Goal: Use online tool/utility: Utilize a website feature to perform a specific function

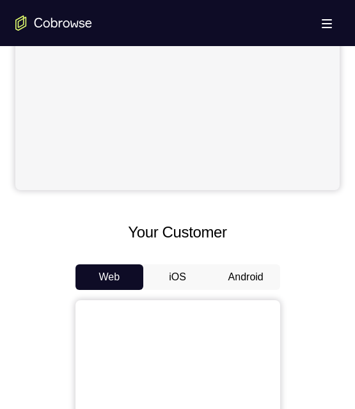
scroll to position [448, 0]
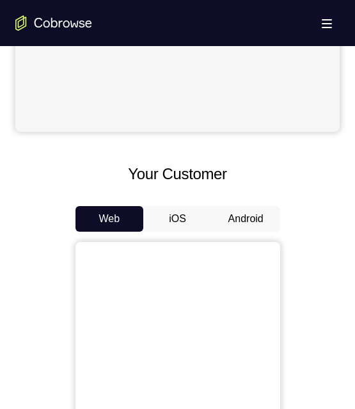
click at [238, 220] on button "Android" at bounding box center [246, 219] width 68 height 26
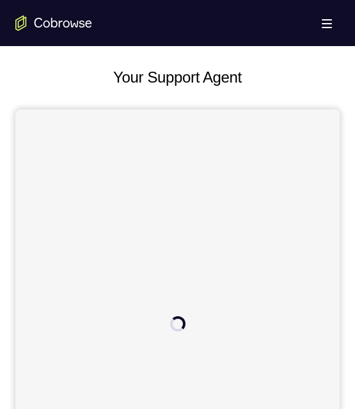
scroll to position [228, 0]
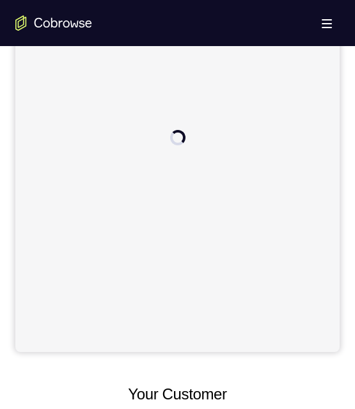
click at [175, 256] on div at bounding box center [177, 137] width 324 height 428
click at [185, 265] on div at bounding box center [177, 137] width 324 height 428
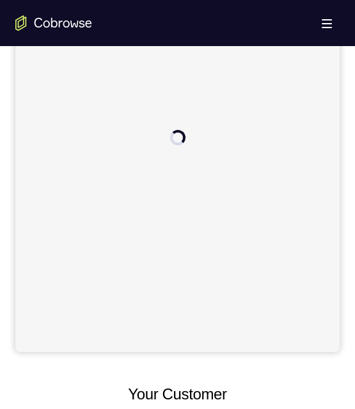
click at [183, 270] on div at bounding box center [177, 137] width 324 height 428
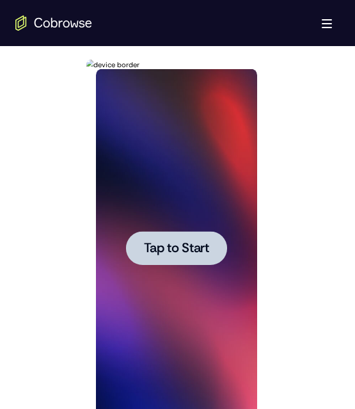
scroll to position [0, 0]
click at [185, 244] on span "Tap to Start" at bounding box center [176, 248] width 65 height 13
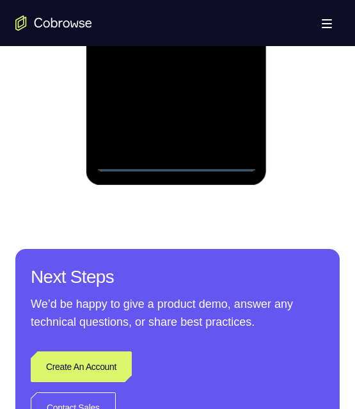
scroll to position [703, 0]
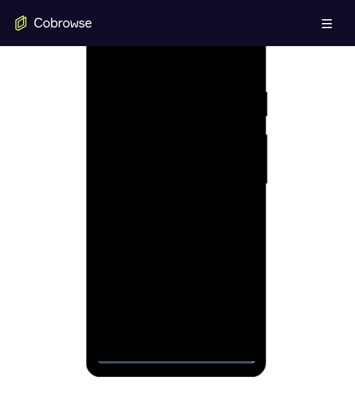
click at [173, 350] on div at bounding box center [176, 184] width 161 height 358
click at [240, 305] on div at bounding box center [176, 184] width 161 height 358
click at [162, 56] on div at bounding box center [176, 184] width 161 height 358
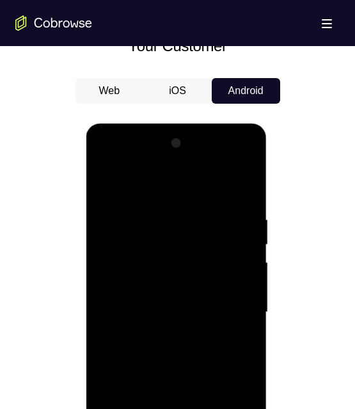
click at [155, 235] on div at bounding box center [176, 312] width 161 height 358
click at [140, 271] on div at bounding box center [176, 312] width 161 height 358
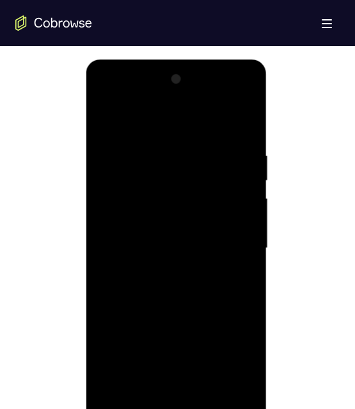
click at [120, 301] on div at bounding box center [176, 248] width 161 height 358
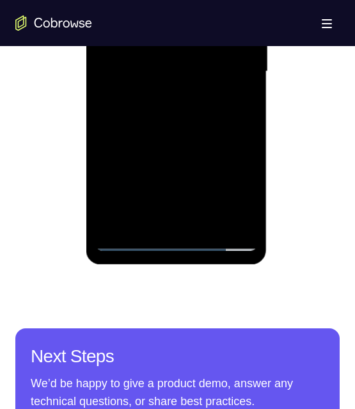
scroll to position [767, 0]
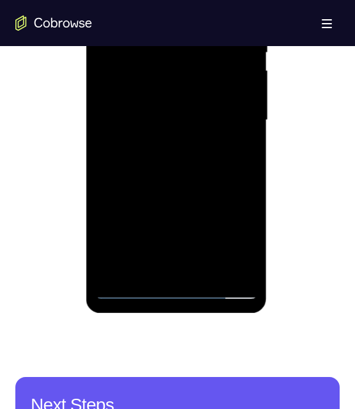
click at [126, 265] on div at bounding box center [176, 120] width 161 height 358
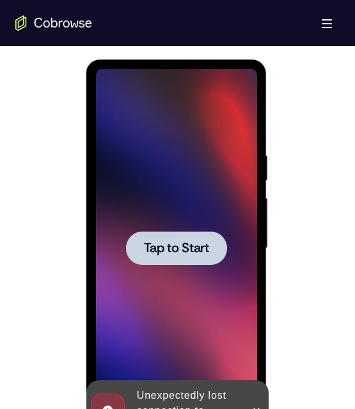
click at [171, 242] on span "Tap to Start" at bounding box center [176, 248] width 65 height 13
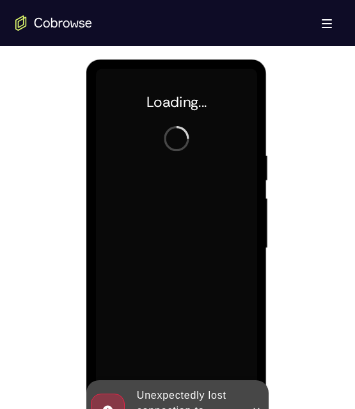
scroll to position [895, 0]
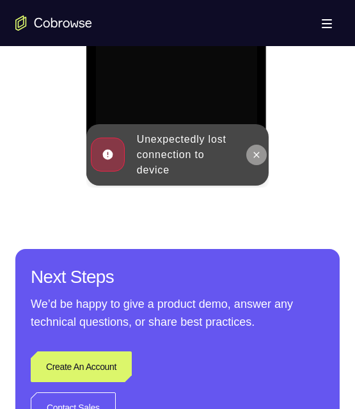
click at [258, 148] on button at bounding box center [256, 155] width 20 height 20
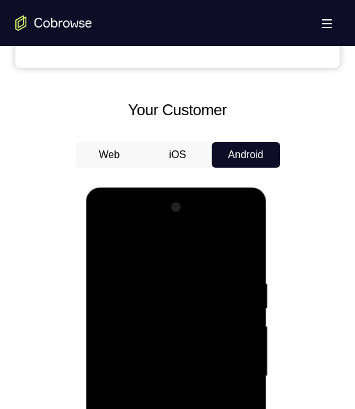
scroll to position [703, 0]
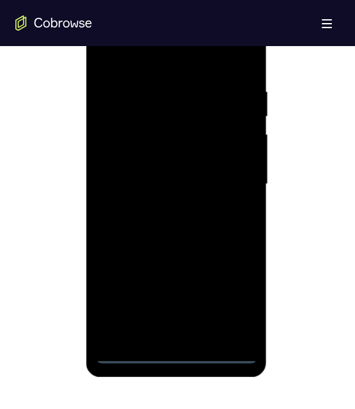
click at [175, 350] on div at bounding box center [176, 184] width 161 height 358
click at [233, 301] on div at bounding box center [176, 184] width 161 height 358
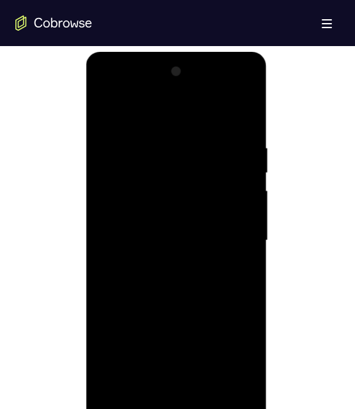
click at [145, 121] on div at bounding box center [176, 240] width 161 height 358
click at [137, 159] on div at bounding box center [176, 240] width 161 height 358
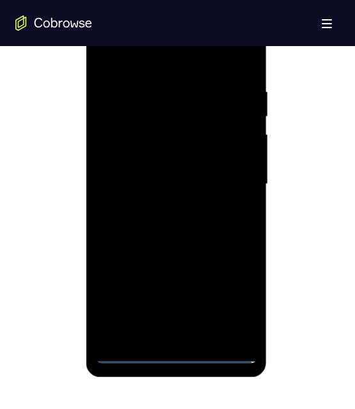
click at [178, 117] on div at bounding box center [176, 184] width 161 height 358
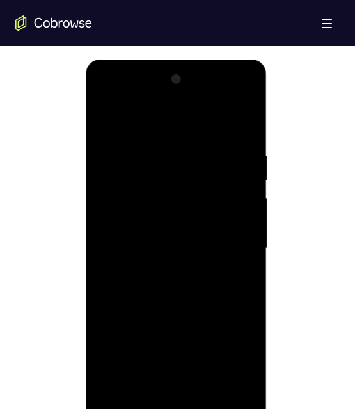
click at [150, 143] on div at bounding box center [176, 248] width 161 height 358
click at [109, 184] on div at bounding box center [176, 248] width 161 height 358
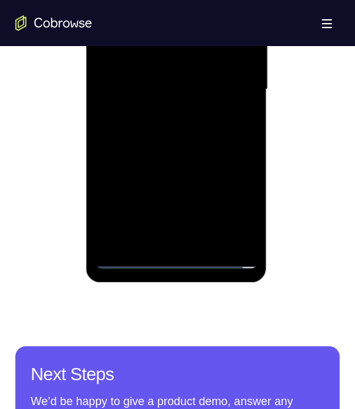
scroll to position [703, 0]
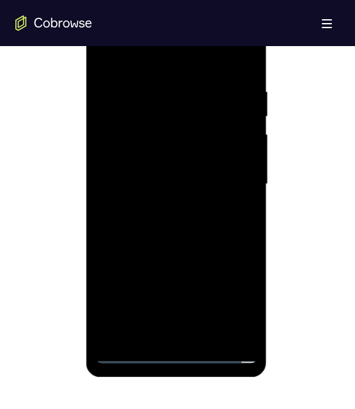
click at [239, 54] on div at bounding box center [176, 184] width 161 height 358
click at [120, 326] on div at bounding box center [176, 184] width 161 height 358
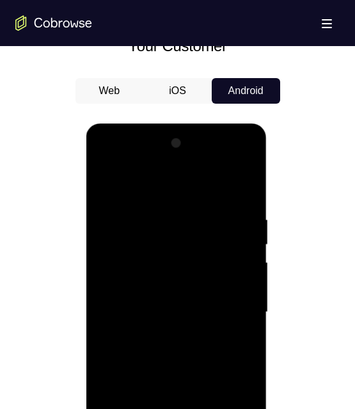
drag, startPoint x: 130, startPoint y: 187, endPoint x: 260, endPoint y: 323, distance: 188.2
click at [269, 155] on html "Online web based iOS Simulators and Android Emulators. Run iPhone, iPad, Mobile…" at bounding box center [177, 315] width 182 height 384
click at [104, 208] on div at bounding box center [176, 312] width 161 height 358
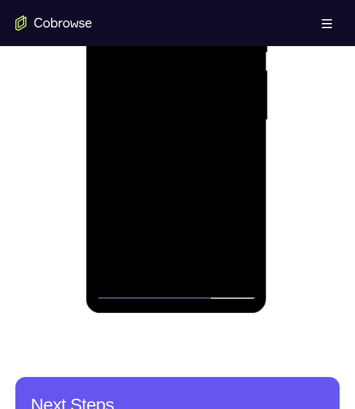
scroll to position [639, 0]
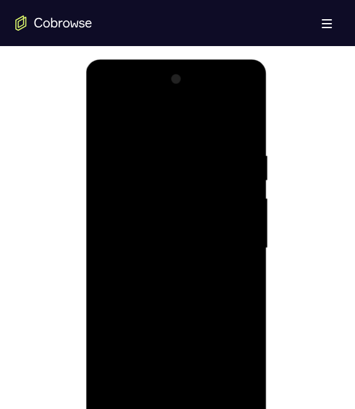
drag, startPoint x: 247, startPoint y: 148, endPoint x: 241, endPoint y: 167, distance: 19.4
click at [242, 165] on div at bounding box center [176, 248] width 161 height 358
click at [246, 148] on div at bounding box center [176, 248] width 161 height 358
click at [240, 122] on div at bounding box center [176, 248] width 161 height 358
click at [194, 257] on div at bounding box center [176, 248] width 161 height 358
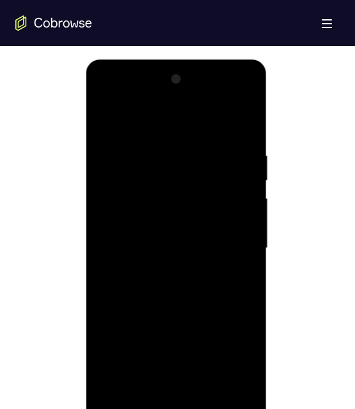
scroll to position [767, 0]
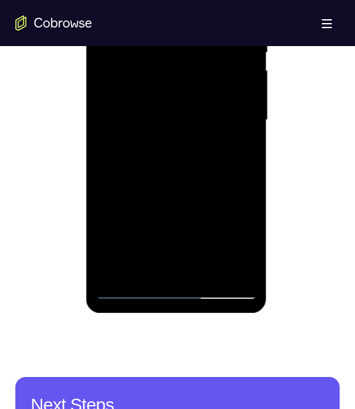
click at [177, 267] on div at bounding box center [176, 120] width 161 height 358
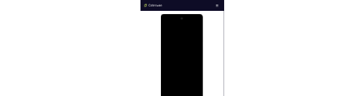
scroll to position [0, 0]
